Goal: Task Accomplishment & Management: Manage account settings

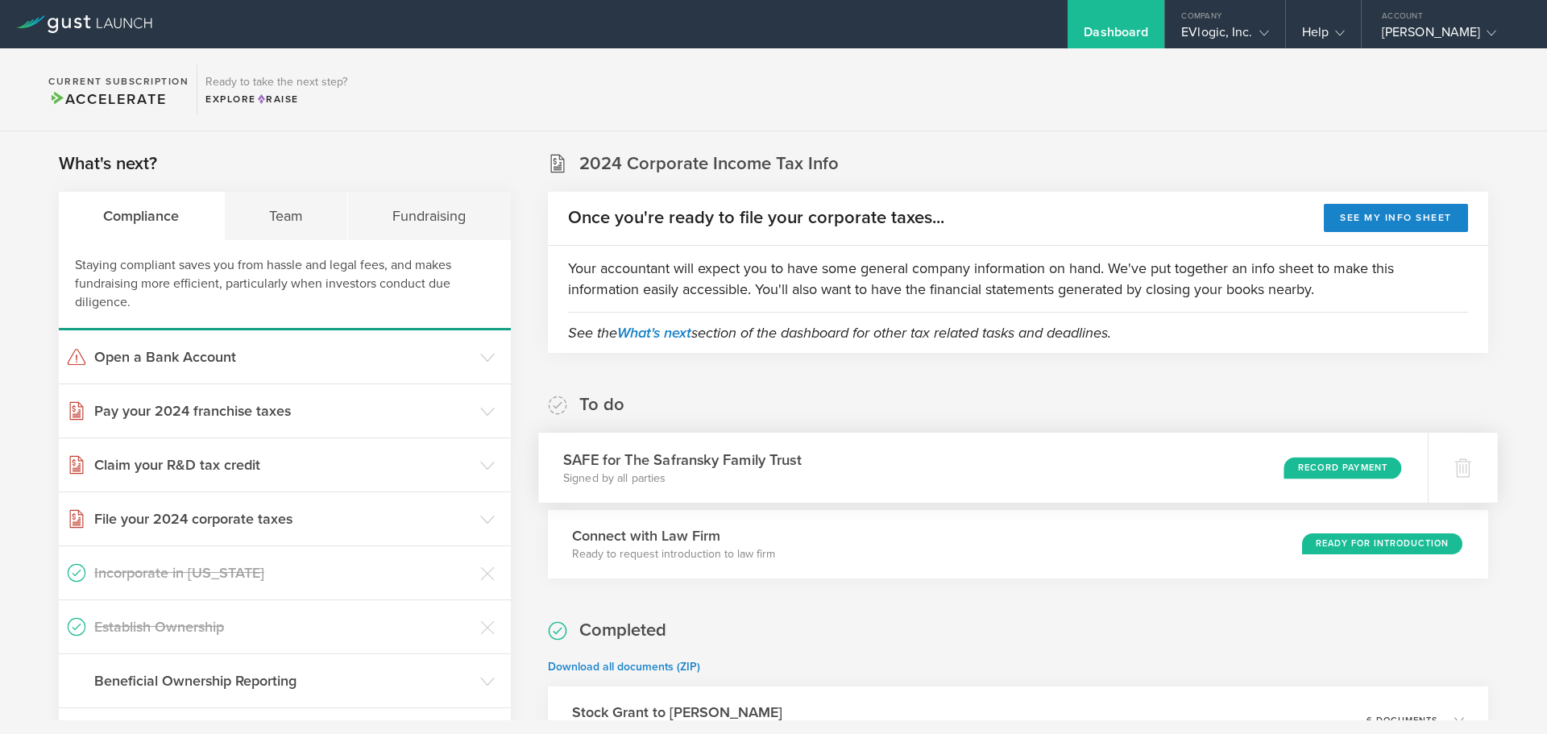
click at [1299, 471] on div "Record Payment" at bounding box center [1343, 468] width 118 height 22
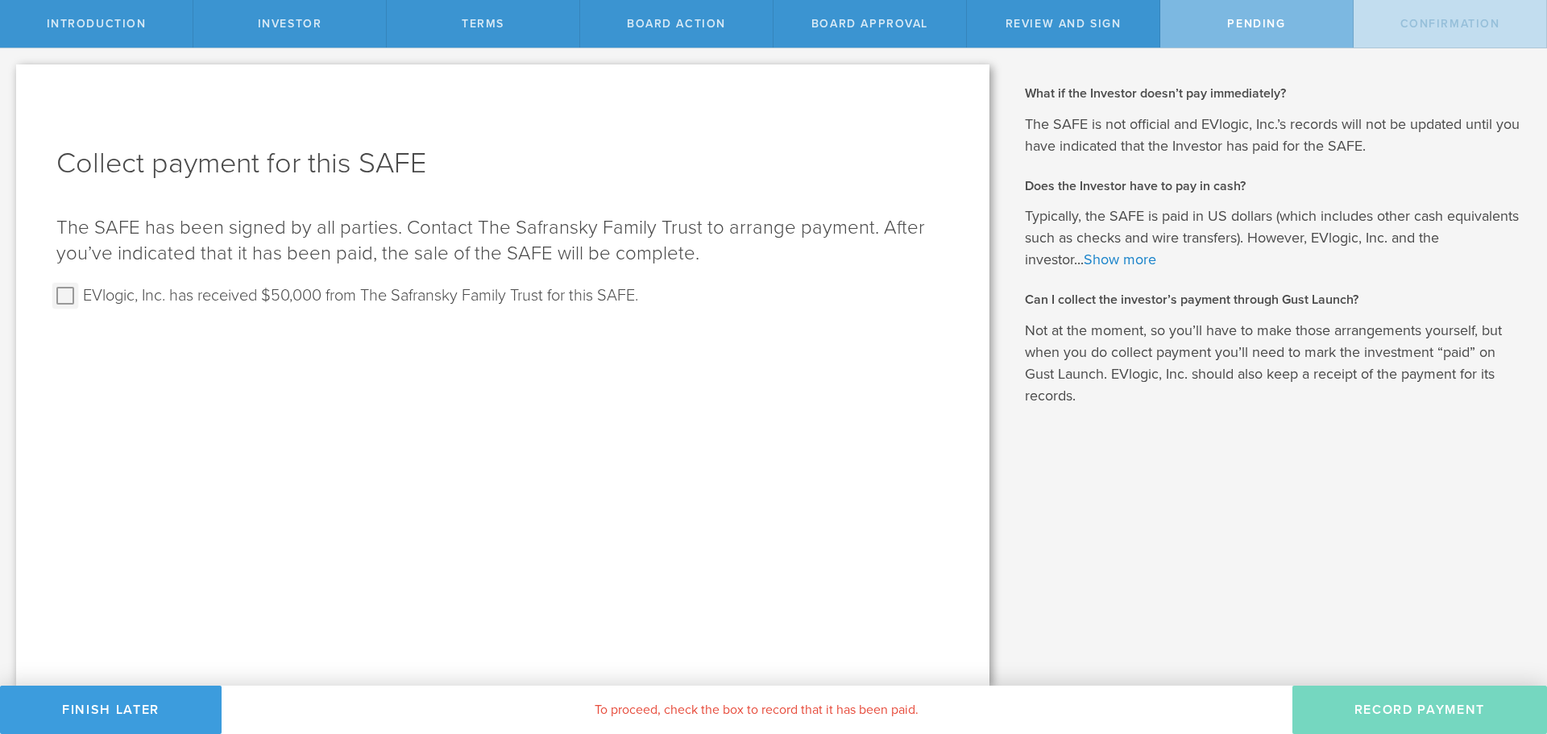
click at [66, 297] on input "EVlogic, Inc. has received $50,000 from The Safransky Family Trust for this SAF…" at bounding box center [65, 296] width 26 height 26
checkbox input "true"
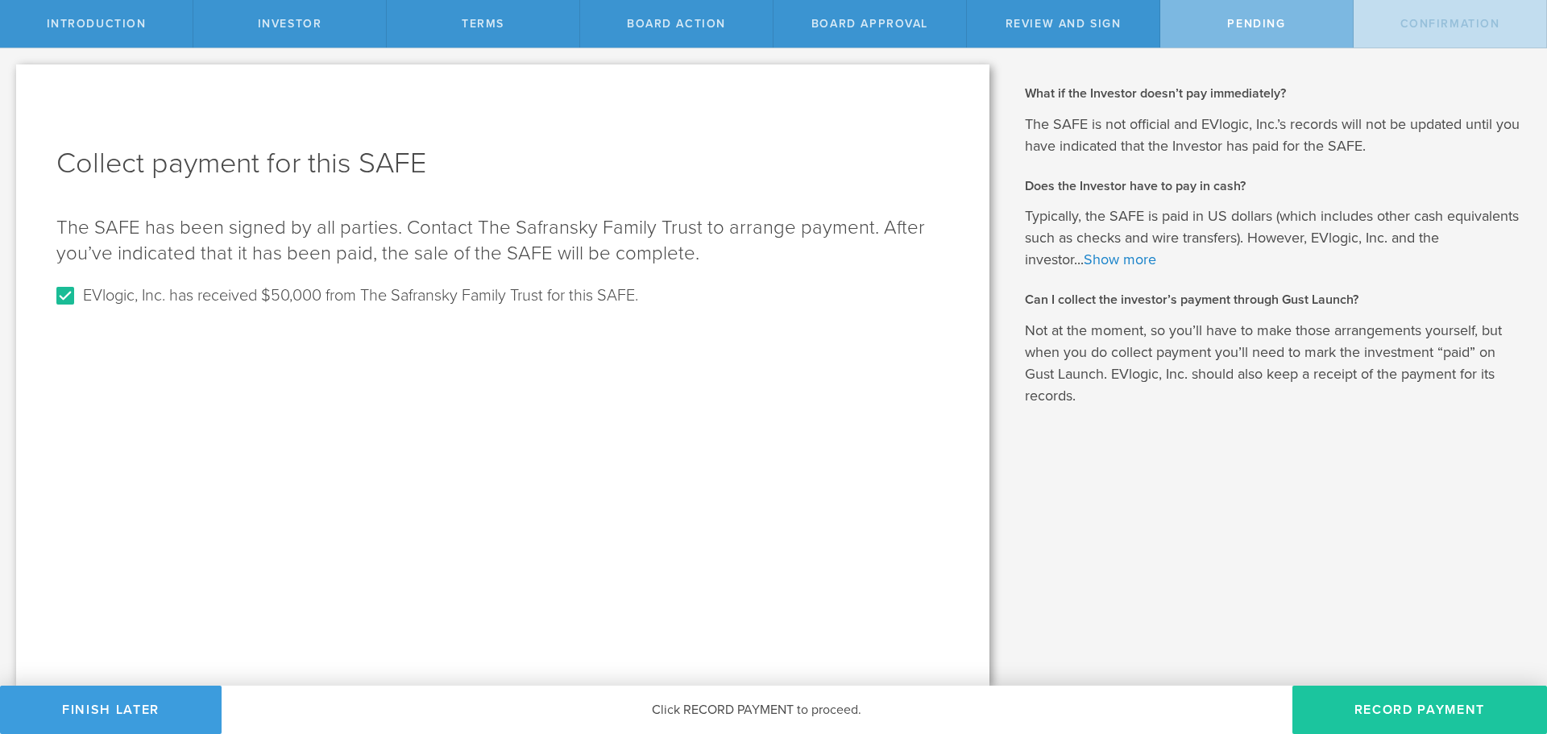
click at [1433, 715] on button "Record Payment" at bounding box center [1419, 710] width 255 height 48
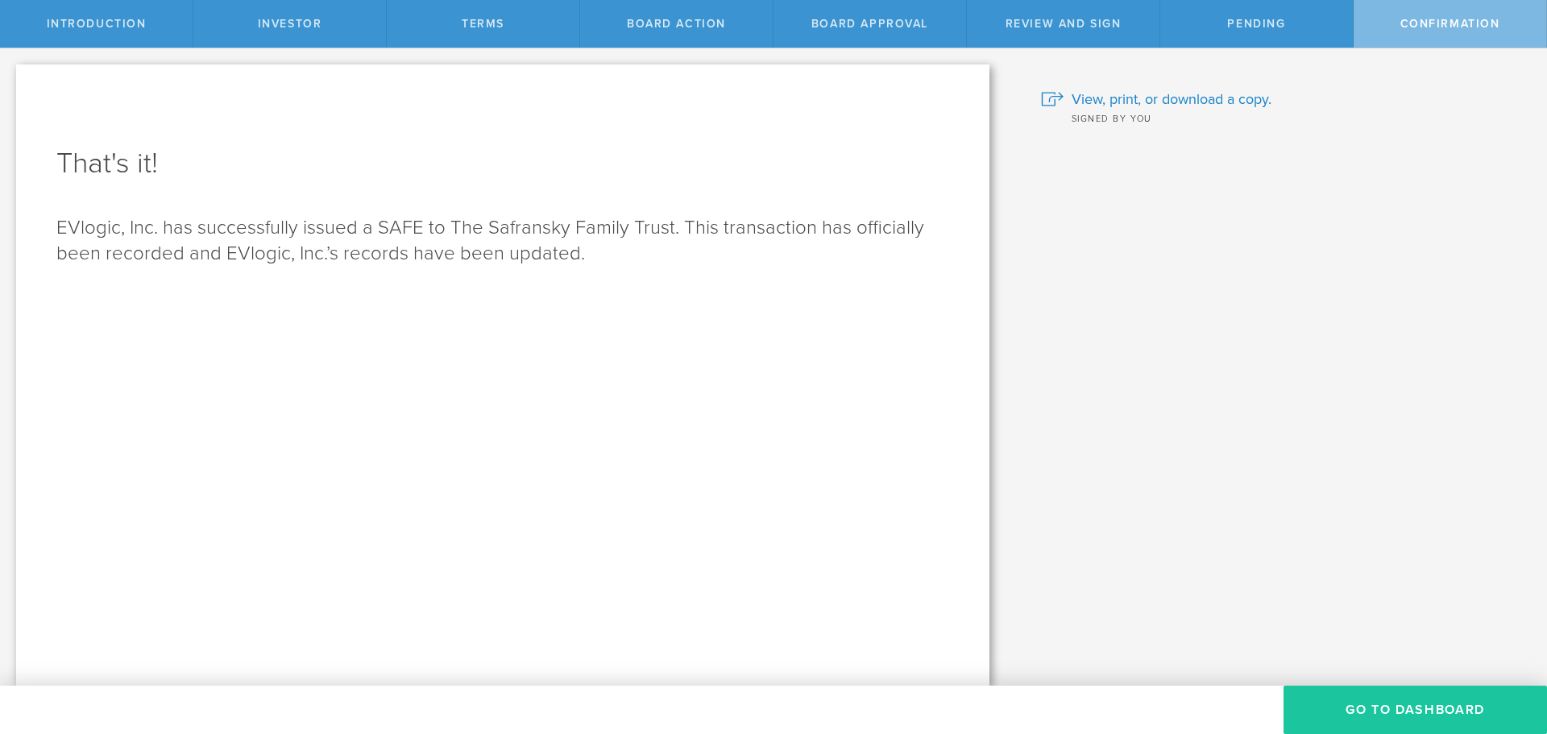
click at [1398, 707] on button "Go To Dashboard" at bounding box center [1415, 710] width 263 height 48
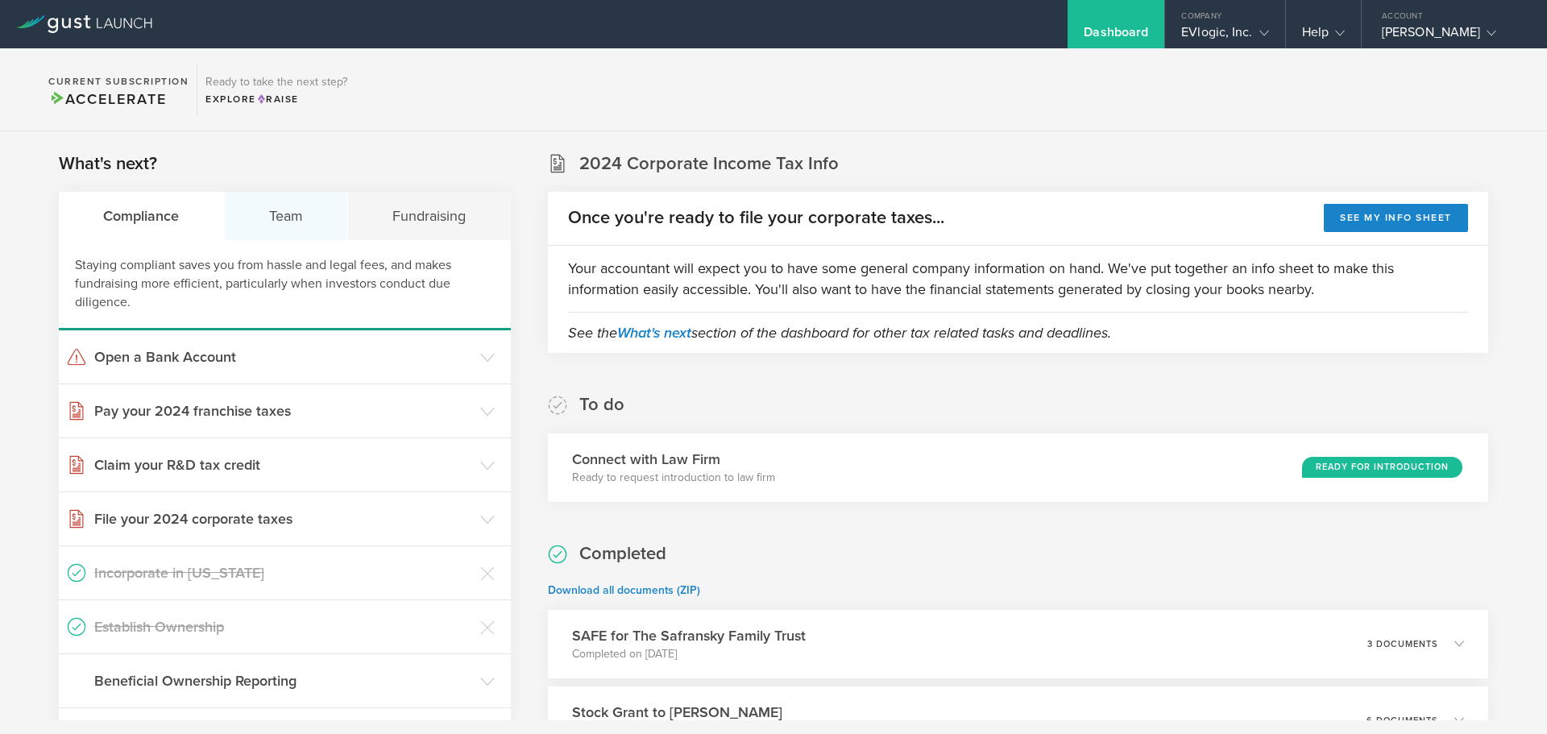
click at [260, 214] on div "Team" at bounding box center [287, 216] width 124 height 48
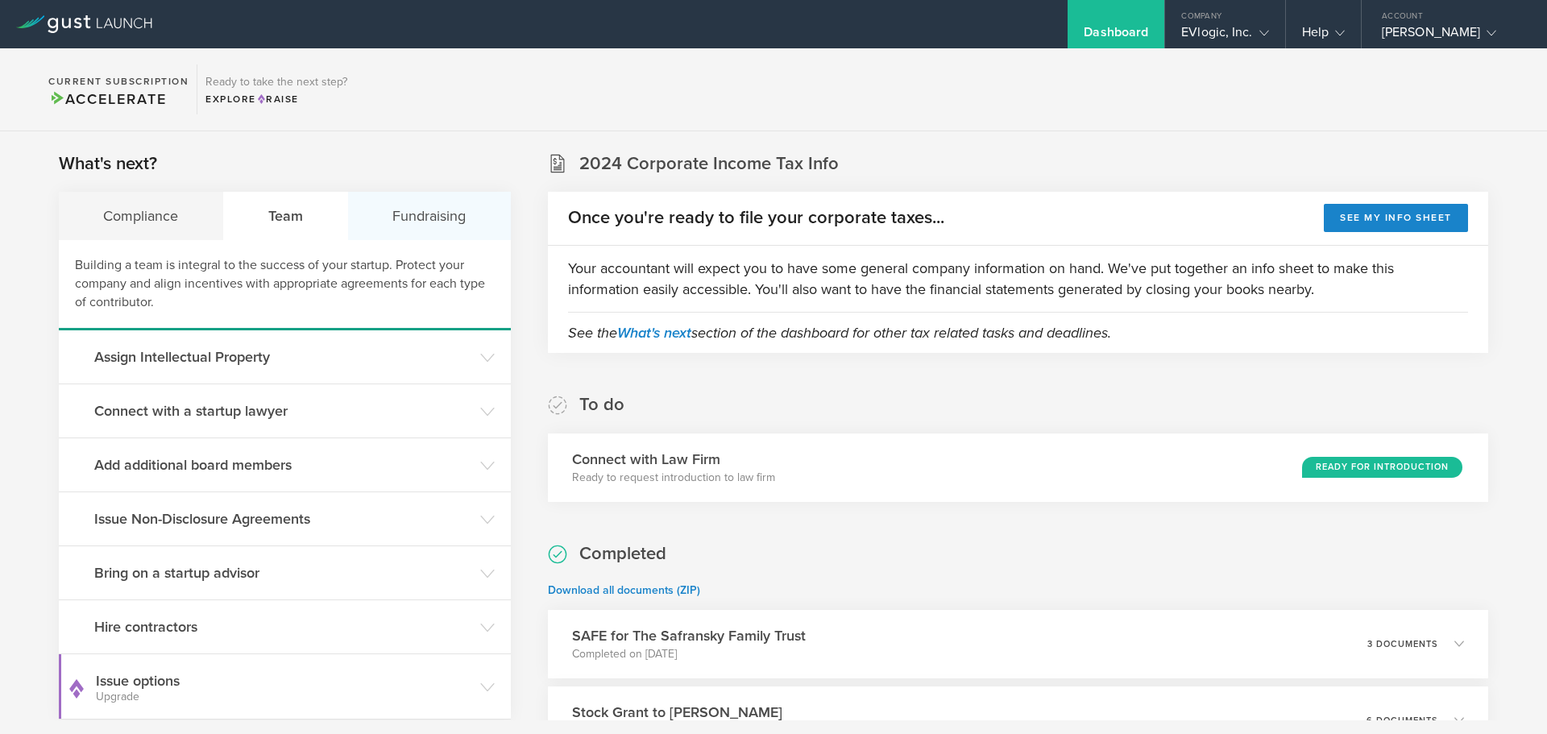
click at [419, 218] on div "Fundraising" at bounding box center [429, 216] width 163 height 48
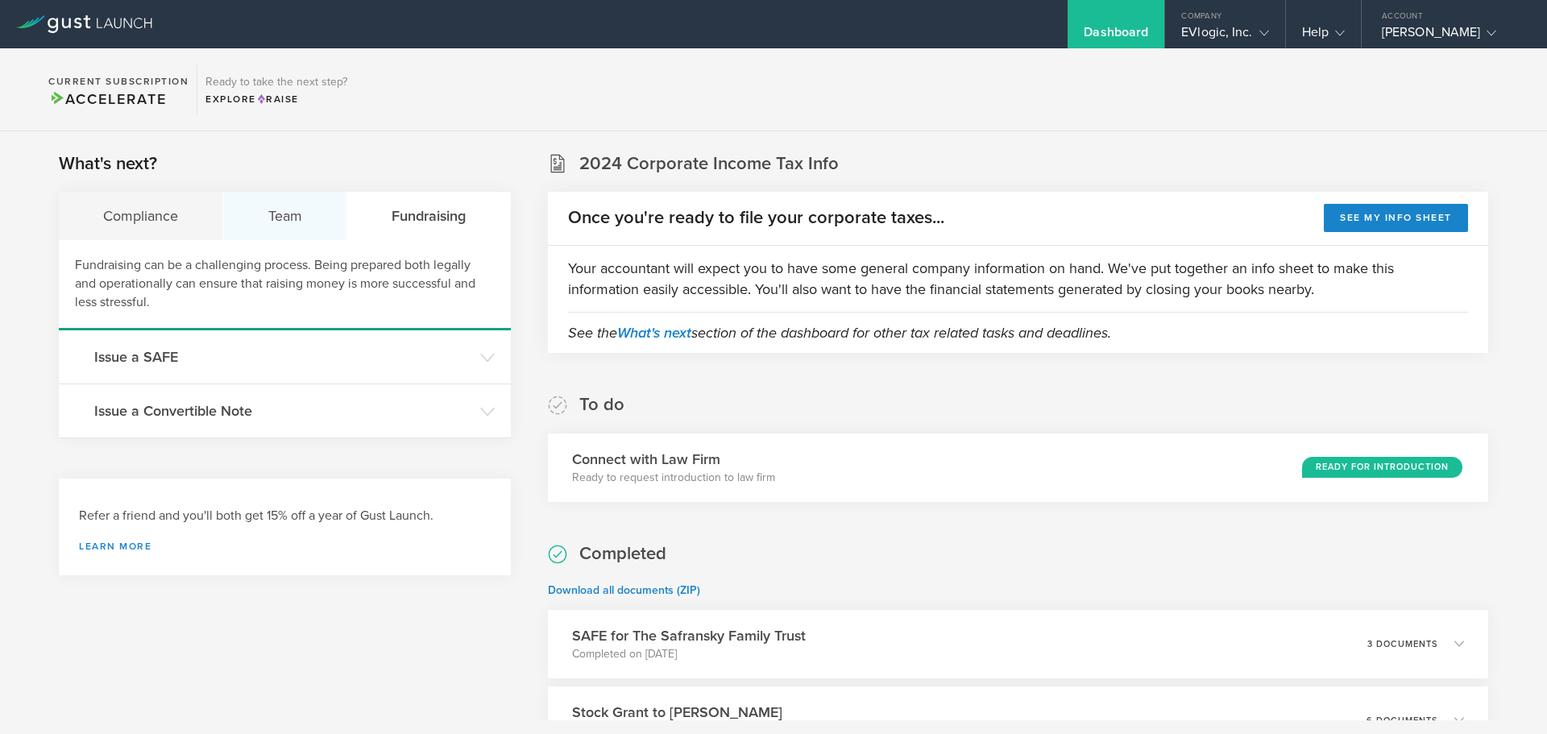
click at [247, 224] on div "Team" at bounding box center [286, 216] width 124 height 48
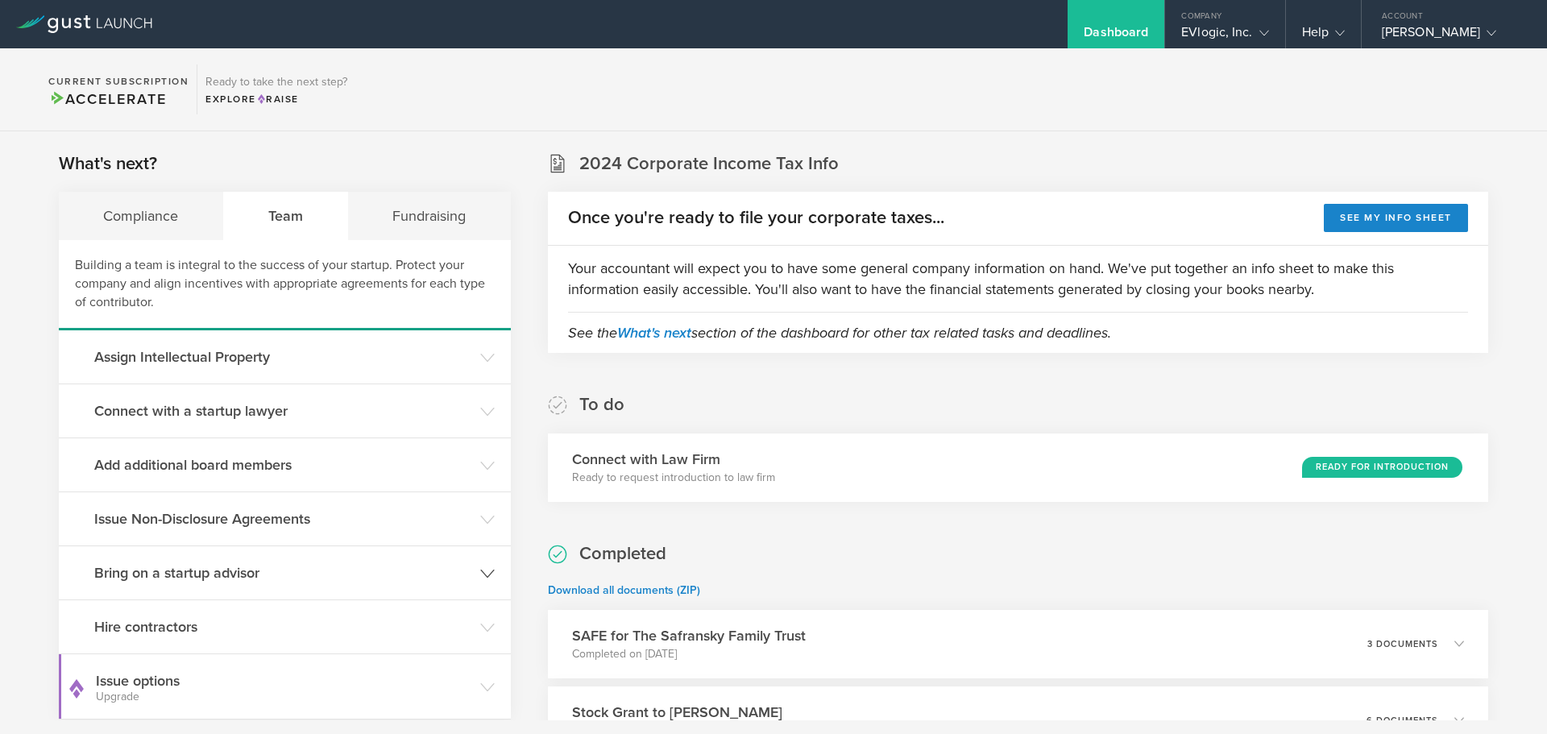
click at [475, 574] on header "Bring on a startup advisor" at bounding box center [285, 572] width 452 height 53
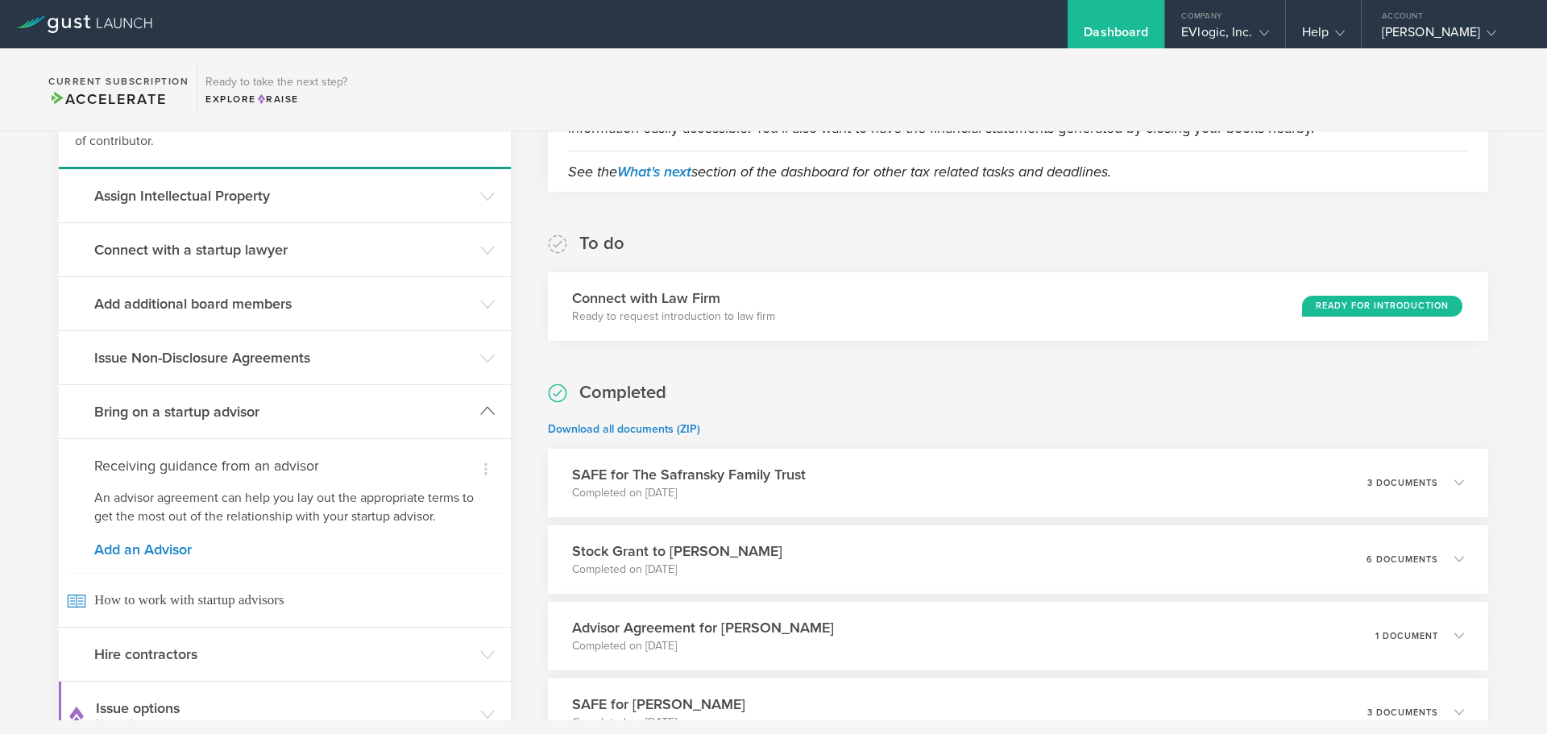
scroll to position [81, 0]
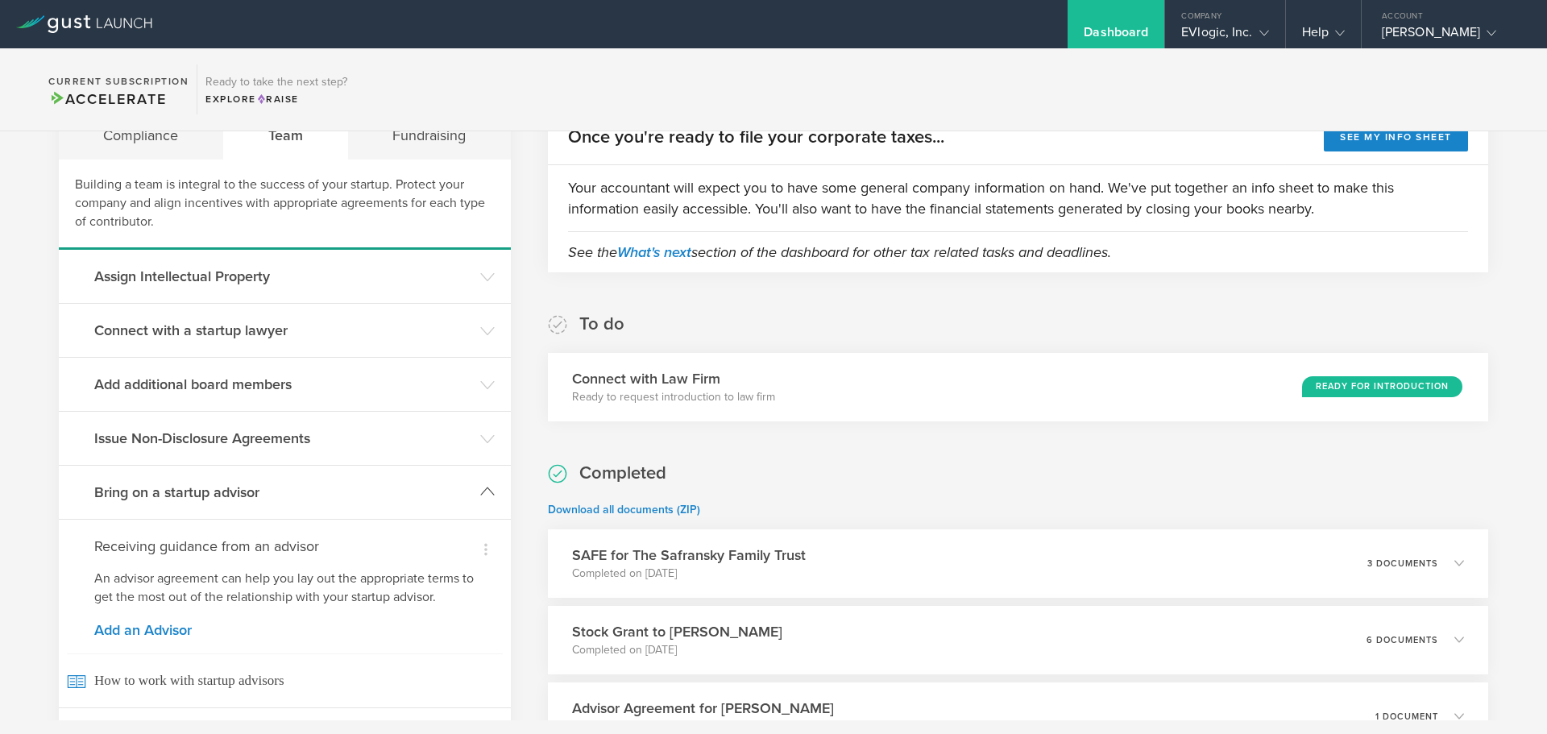
click at [484, 489] on polyline at bounding box center [487, 491] width 13 height 7
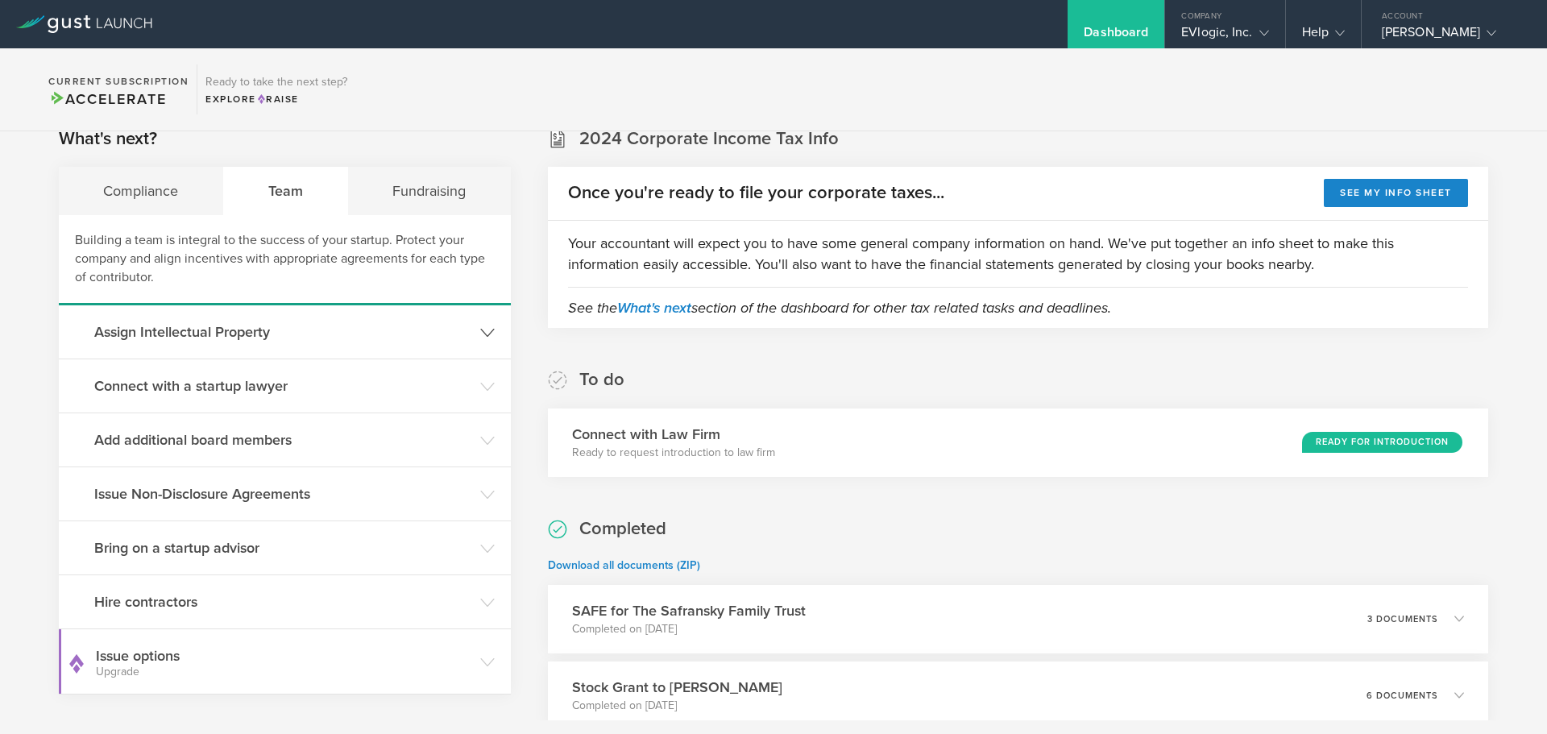
scroll to position [0, 0]
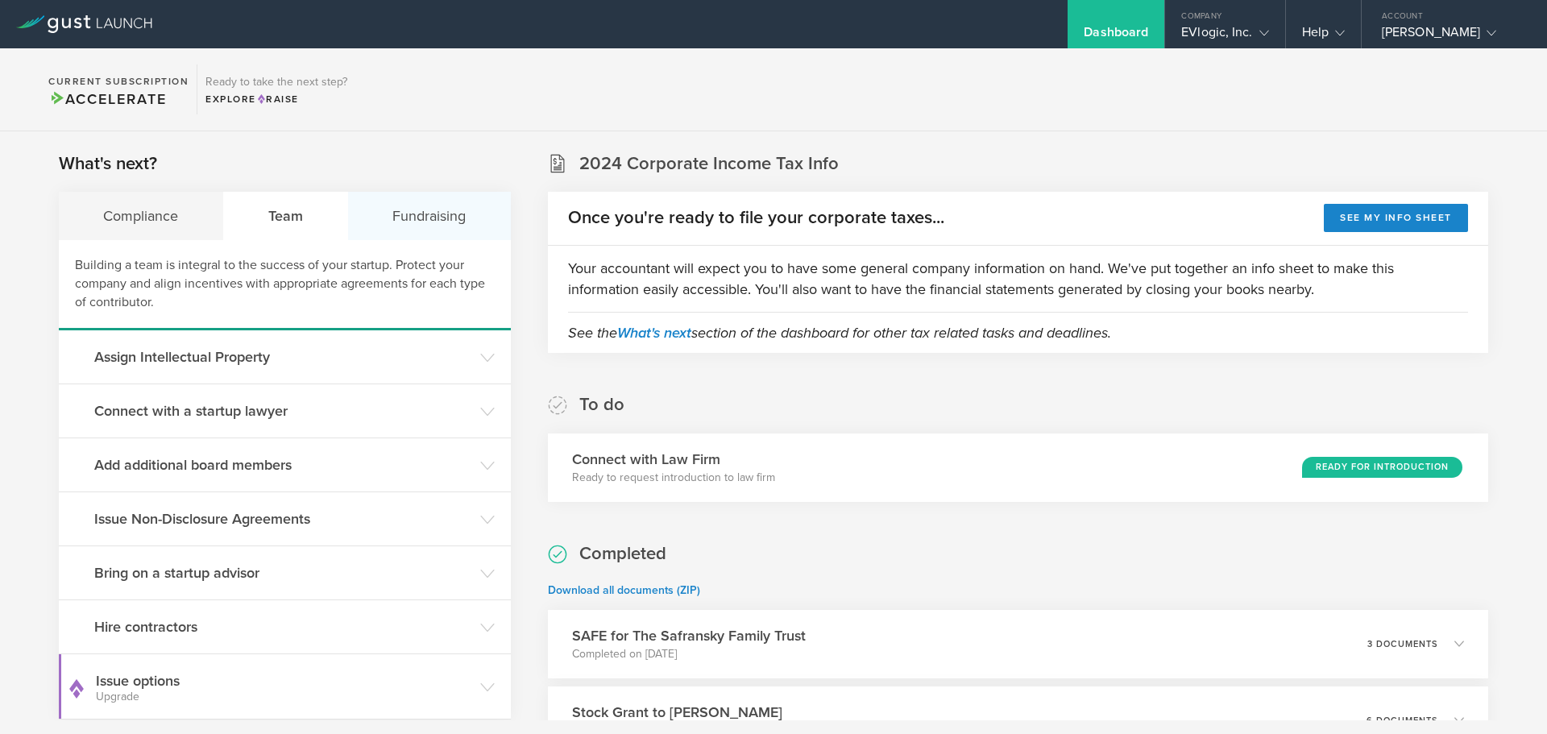
click at [442, 204] on div "Fundraising" at bounding box center [429, 216] width 163 height 48
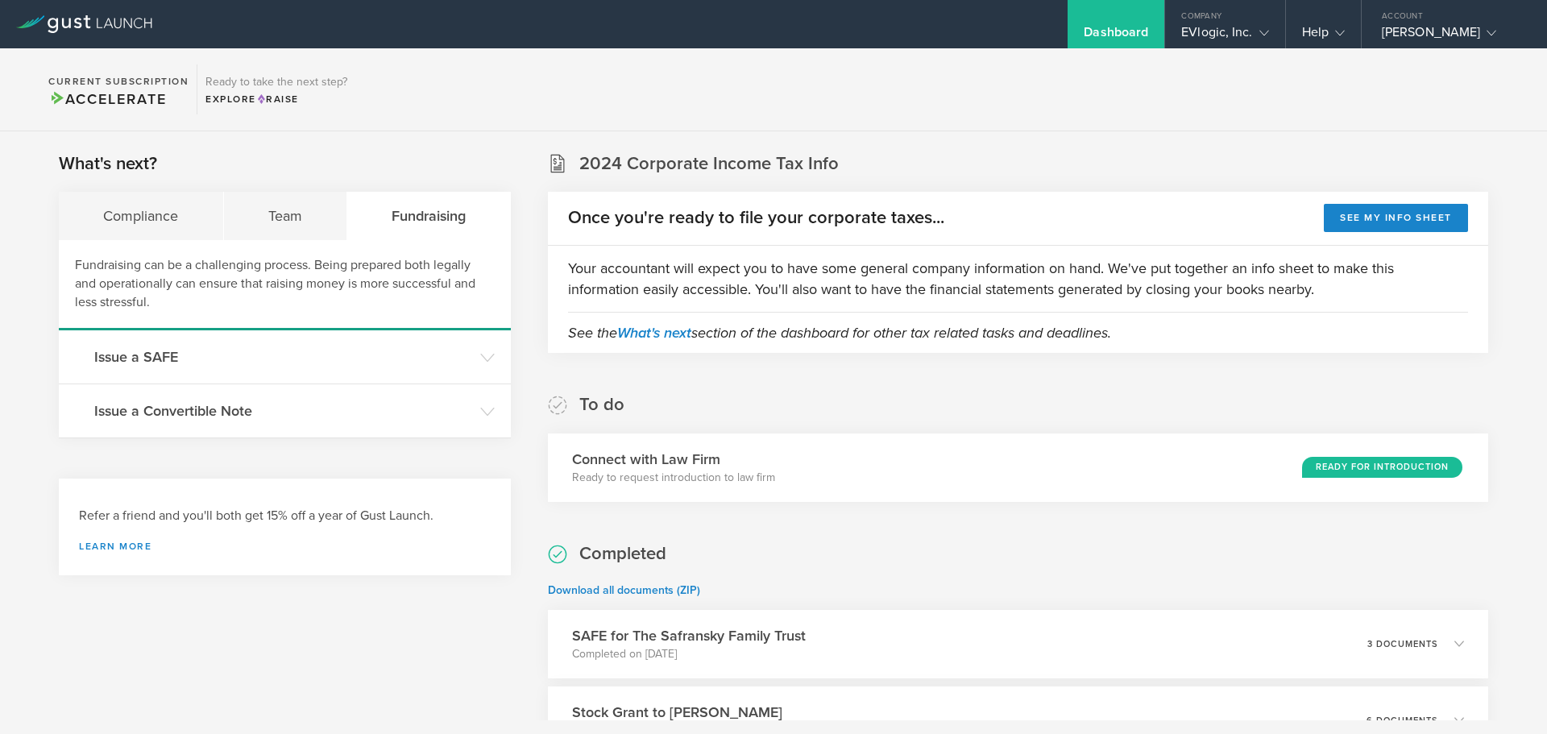
click at [1084, 41] on div "Dashboard" at bounding box center [1116, 36] width 64 height 24
click at [1181, 33] on div "EVlogic, Inc." at bounding box center [1224, 36] width 87 height 24
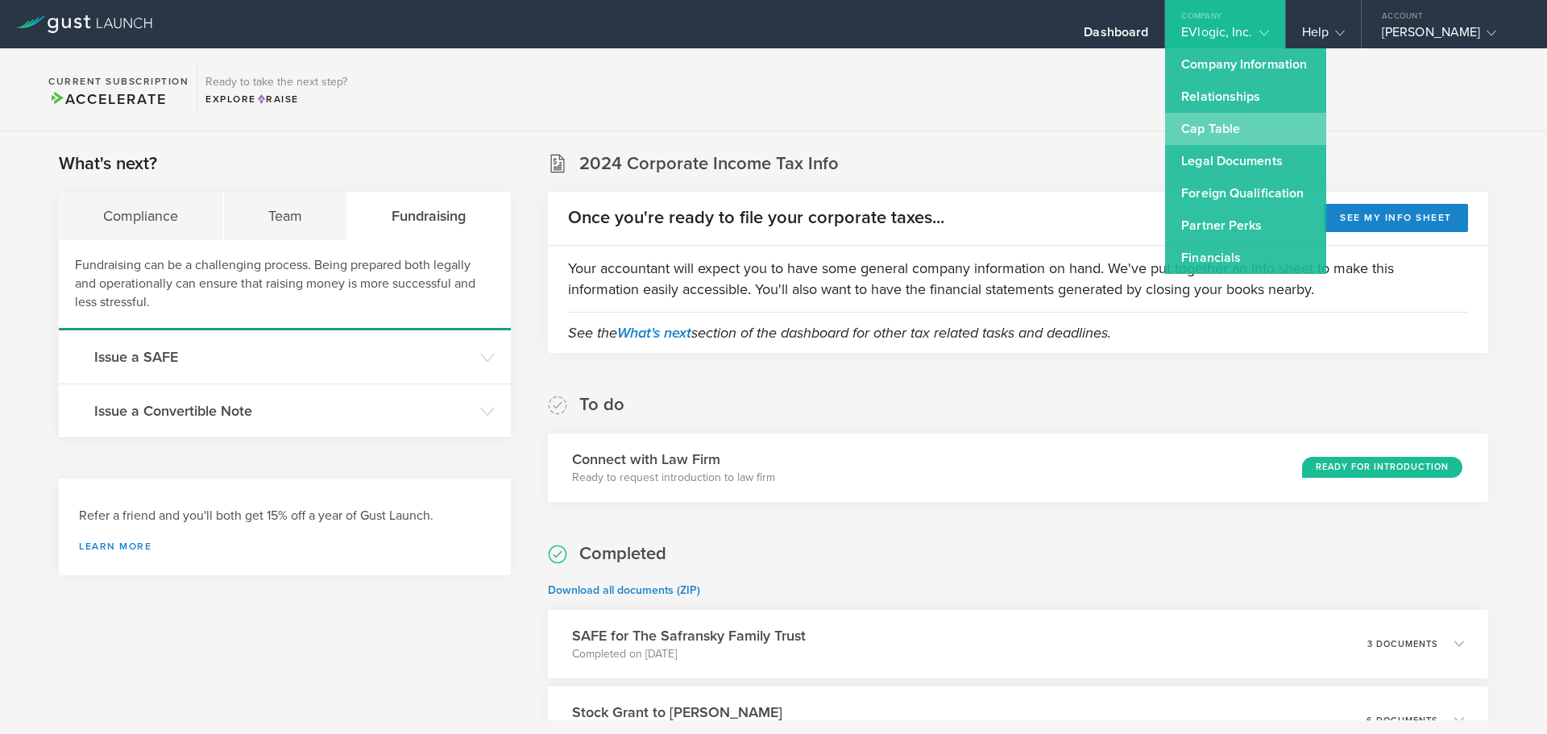
click at [1184, 121] on link "Cap Table" at bounding box center [1245, 129] width 161 height 32
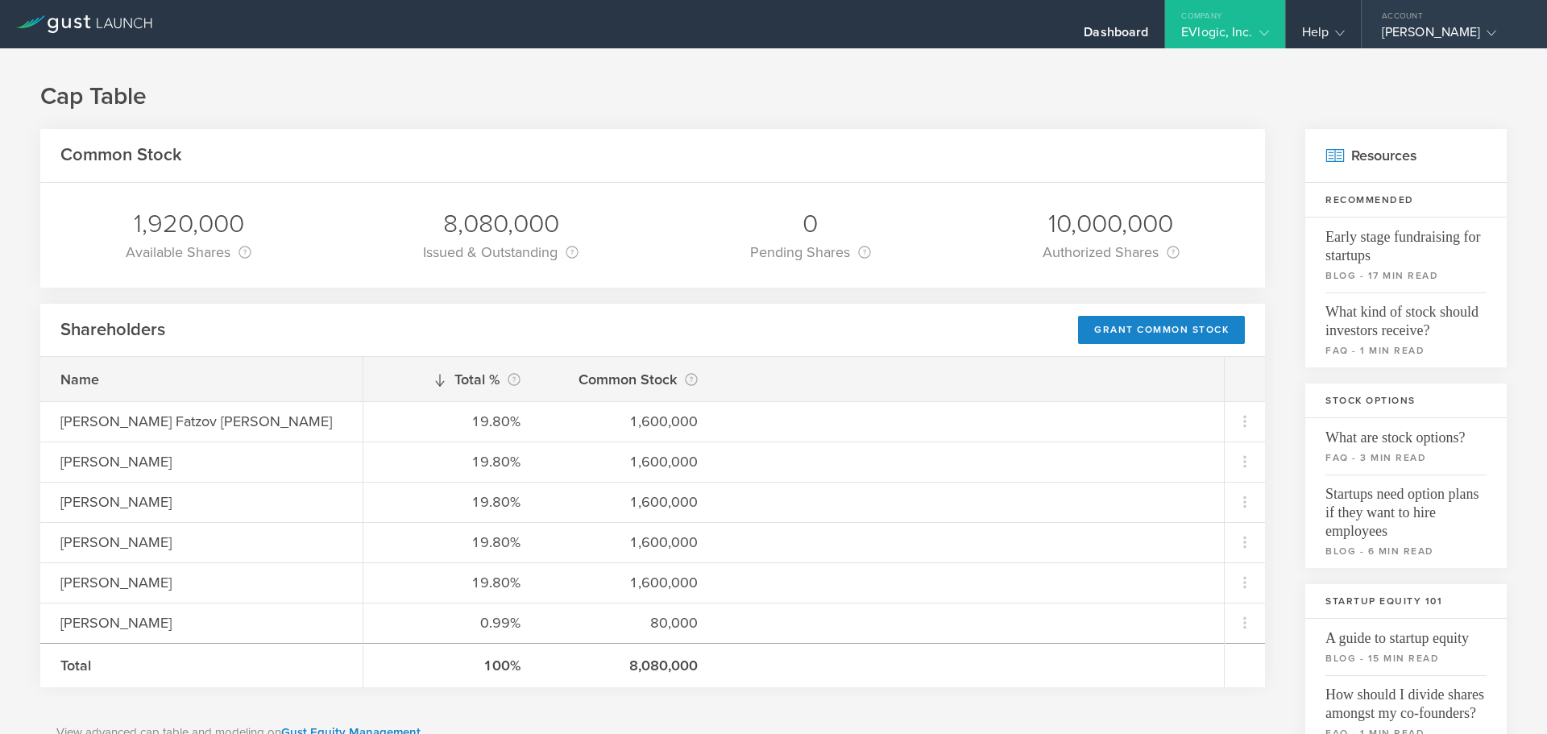
click at [1496, 32] on icon at bounding box center [1492, 33] width 10 height 10
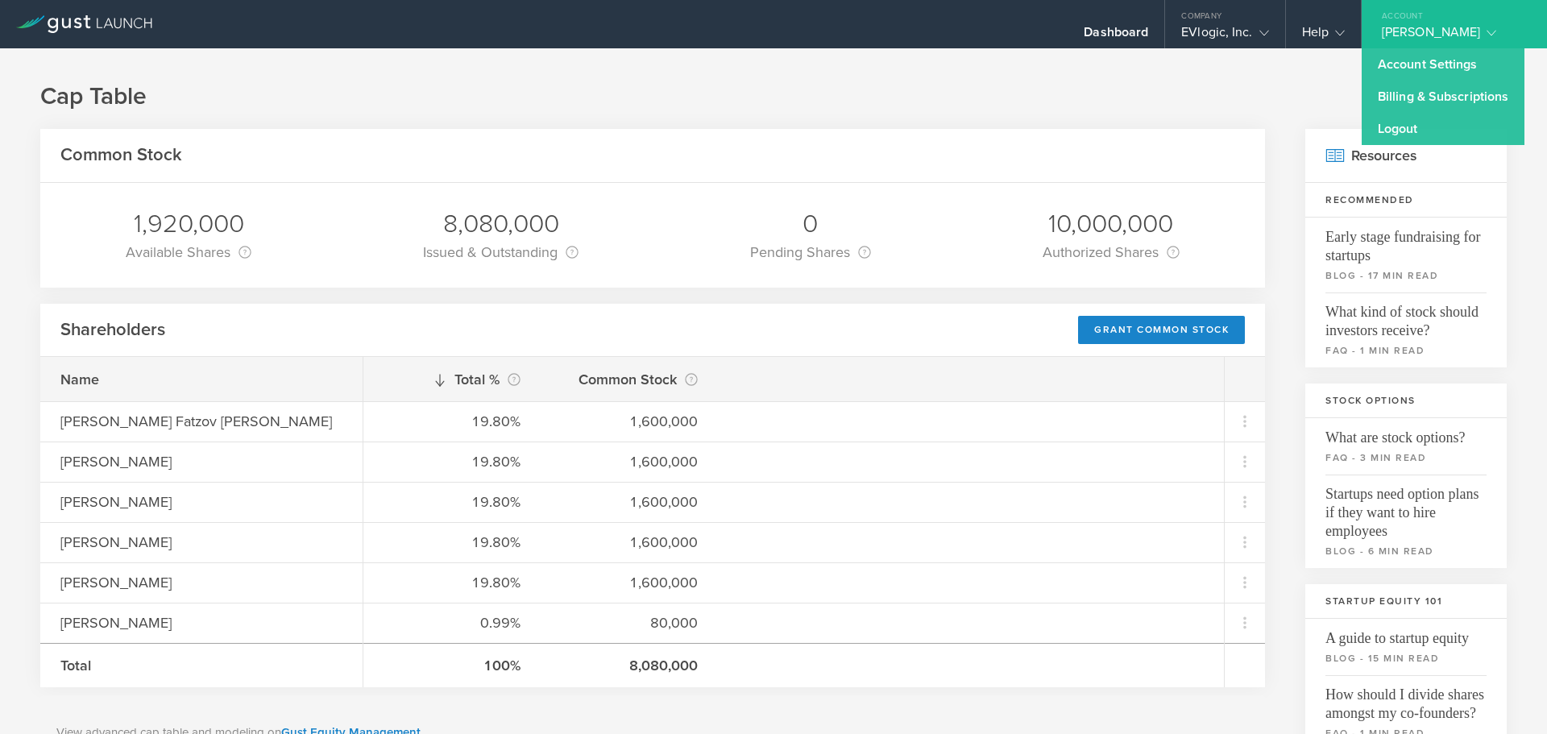
click at [1496, 34] on icon at bounding box center [1492, 33] width 10 height 10
